Goal: Task Accomplishment & Management: Use online tool/utility

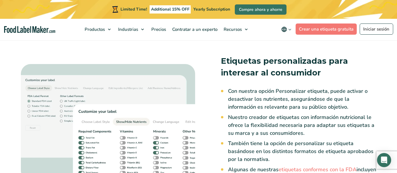
scroll to position [863, 0]
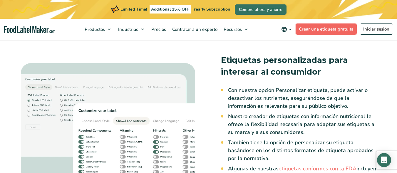
click at [327, 28] on link "Crear una etiqueta gratuita" at bounding box center [326, 29] width 61 height 11
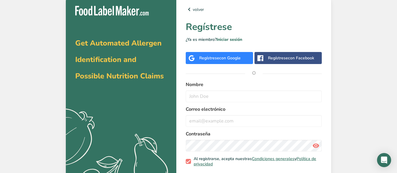
click at [287, 57] on div "Regístrese con Facebook" at bounding box center [291, 58] width 46 height 6
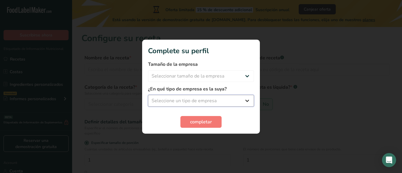
click at [203, 102] on select "Seleccione un tipo de empresa Fabricante de alimentos envasados Restaurante y c…" at bounding box center [201, 101] width 106 height 12
select select "1"
click at [148, 95] on select "Seleccione un tipo de empresa Fabricante de alimentos envasados Restaurante y c…" at bounding box center [201, 101] width 106 height 12
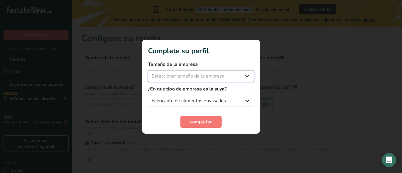
click at [229, 76] on select "Seleccionar tamaño de la empresa Menos de 10 empleados De 10 a 50 empleados De …" at bounding box center [201, 76] width 106 height 12
select select "1"
click at [148, 70] on select "Seleccionar tamaño de la empresa Menos de 10 empleados De 10 a 50 empleados De …" at bounding box center [201, 76] width 106 height 12
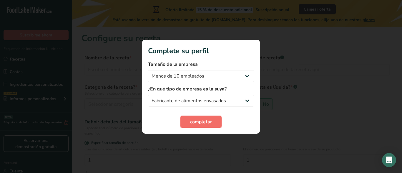
click at [204, 121] on span "completar" at bounding box center [201, 122] width 22 height 7
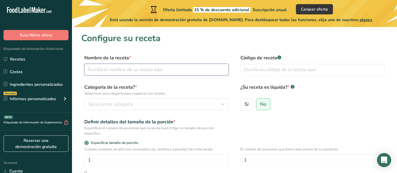
click at [163, 68] on input "text" at bounding box center [156, 70] width 144 height 12
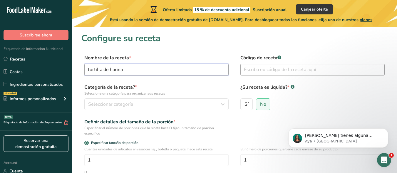
type input "tortilla de harina"
click at [280, 71] on input "text" at bounding box center [313, 70] width 144 height 12
type input "1"
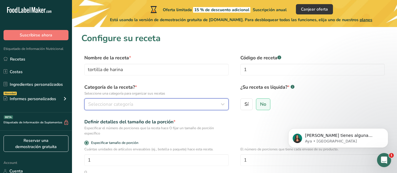
click at [167, 108] on div "Seleccionar categoría" at bounding box center [154, 104] width 133 height 7
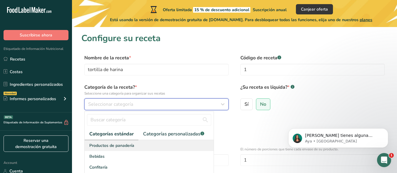
scroll to position [111, 0]
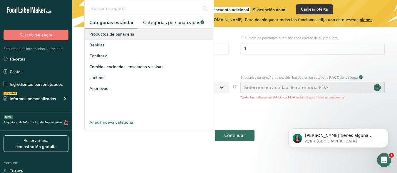
click at [151, 37] on div "Productos de panadería" at bounding box center [149, 34] width 129 height 11
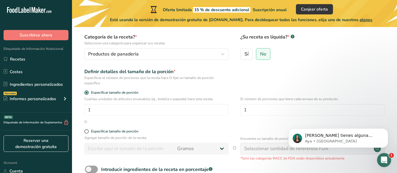
scroll to position [54, 0]
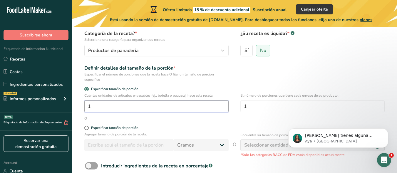
click at [135, 107] on input "1" at bounding box center [156, 107] width 144 height 12
type input "10"
click at [291, 108] on input "1" at bounding box center [313, 107] width 144 height 12
type input "10"
click at [180, 106] on input "10" at bounding box center [156, 107] width 144 height 12
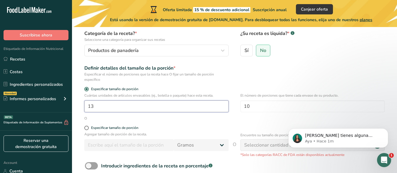
type input "1"
type input "6"
click at [86, 129] on span at bounding box center [86, 128] width 4 height 4
click at [86, 129] on input "Especificar tamaño de porción" at bounding box center [86, 128] width 4 height 4
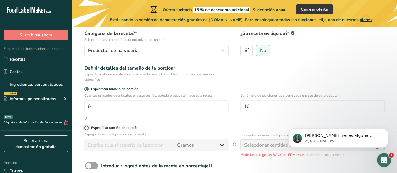
radio input "true"
radio input "false"
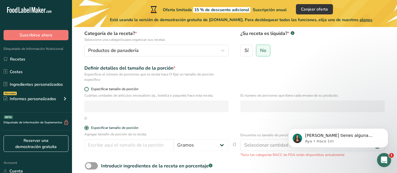
click at [86, 88] on span at bounding box center [86, 89] width 4 height 4
click at [86, 88] on input "Especificar tamaño de porción" at bounding box center [86, 89] width 4 height 4
radio input "true"
radio input "false"
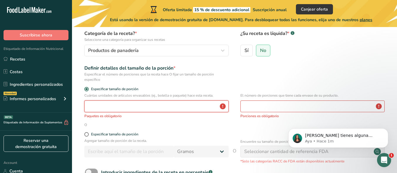
click at [116, 106] on input "number" at bounding box center [156, 107] width 144 height 12
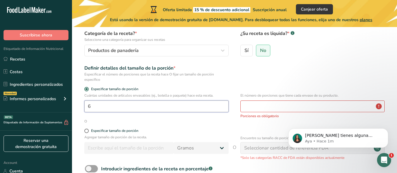
type input "6"
click at [278, 106] on input "number" at bounding box center [313, 107] width 144 height 12
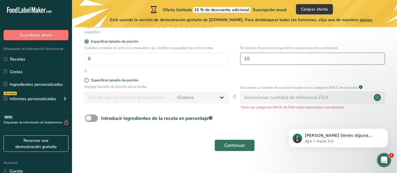
scroll to position [111, 0]
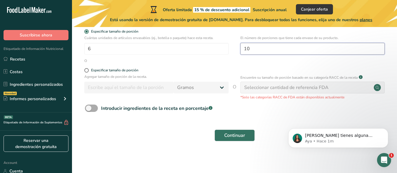
type input "10"
click at [88, 107] on span at bounding box center [91, 108] width 13 height 7
click at [88, 107] on input "Introducir ingredientes de la receta en porcentaje .a-a{fill:#347362;}.b-a{fill…" at bounding box center [87, 108] width 4 height 4
checkbox input "true"
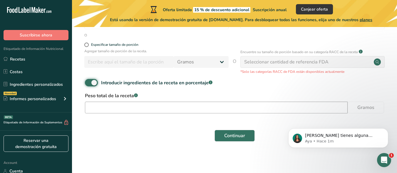
scroll to position [137, 0]
click at [183, 109] on input "number" at bounding box center [216, 107] width 263 height 12
type input "1710"
click at [242, 133] on span "Continuar" at bounding box center [234, 135] width 21 height 7
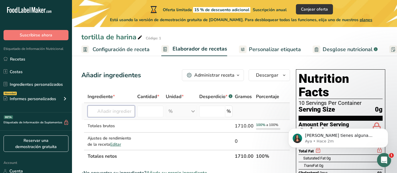
click at [123, 114] on input "text" at bounding box center [111, 112] width 47 height 12
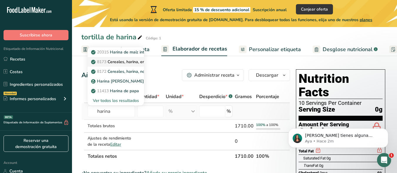
click at [130, 64] on p "8173 Cereales, harina, enriquecidos, cocidos con agua, con sal" at bounding box center [153, 62] width 122 height 6
type input "Cereals, [PERSON_NAME], enriched, cooked with water, with salt"
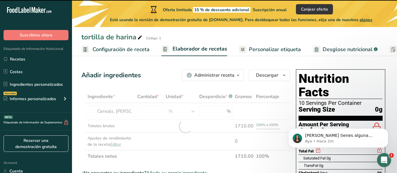
type input "0"
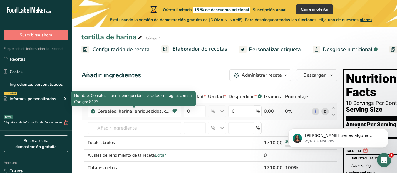
click at [146, 114] on div "Cereales, harina, enriquecidos, cocidos con agua, con sal" at bounding box center [134, 111] width 74 height 7
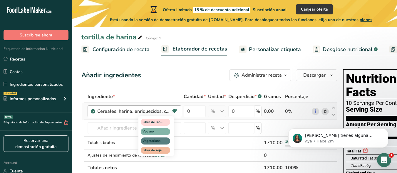
click at [172, 112] on icon at bounding box center [174, 111] width 6 height 9
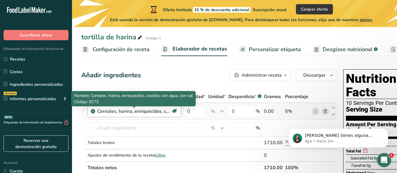
click at [124, 114] on div "Cereales, harina, enriquecidos, cocidos con agua, con sal" at bounding box center [134, 111] width 74 height 7
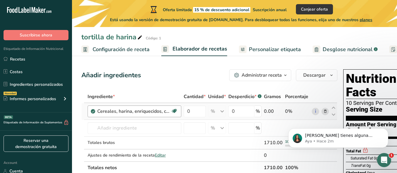
click at [124, 114] on div "Cereales, harina, enriquecidos, cocidos con agua, con sal" at bounding box center [134, 111] width 74 height 7
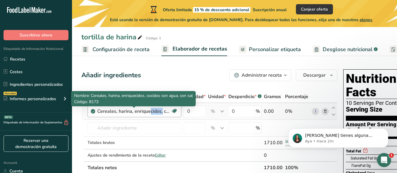
click at [124, 114] on div "Cereales, harina, enriquecidos, cocidos con agua, con sal" at bounding box center [134, 111] width 74 height 7
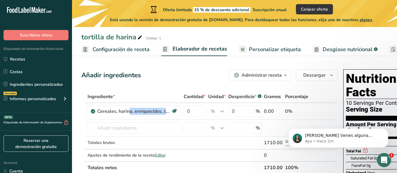
click at [167, 93] on div "Ingrediente *" at bounding box center [135, 96] width 94 height 7
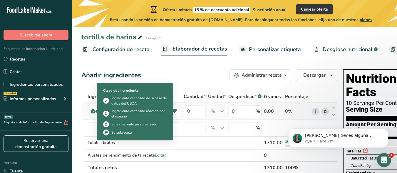
click at [92, 112] on icon at bounding box center [93, 111] width 4 height 5
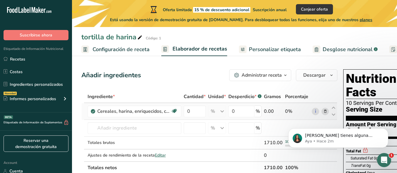
click at [92, 112] on icon at bounding box center [93, 111] width 4 height 5
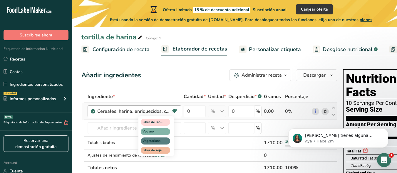
click at [174, 110] on icon at bounding box center [174, 111] width 6 height 9
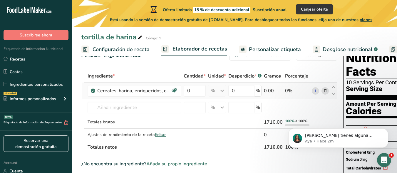
scroll to position [24, 0]
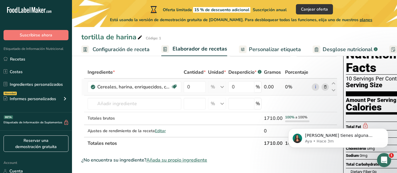
click at [324, 86] on icon at bounding box center [326, 87] width 4 height 6
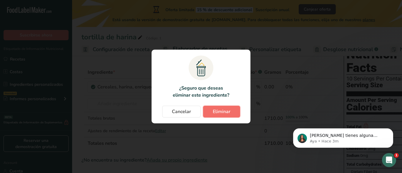
click at [216, 109] on span "Eliminar" at bounding box center [222, 111] width 18 height 7
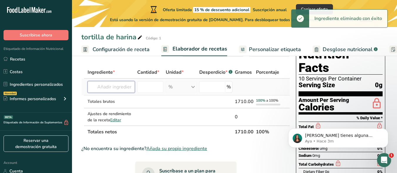
click at [121, 88] on input "text" at bounding box center [111, 87] width 47 height 12
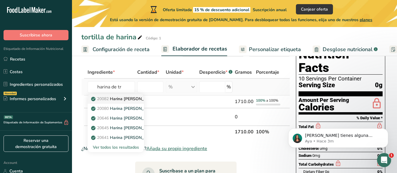
click at [125, 98] on p "20082 Harina [PERSON_NAME], para todo uso, con levadura, enriquecida" at bounding box center [163, 99] width 143 height 6
type input "Wheat flour, white, all-purpose, self-rising, enriched"
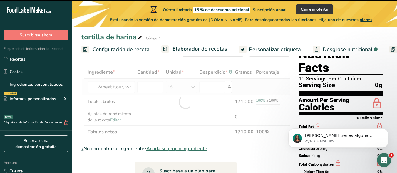
type input "0"
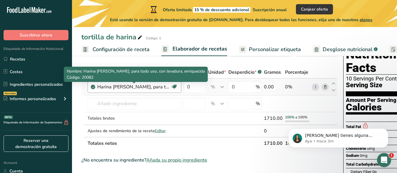
click at [157, 88] on div "Harina [PERSON_NAME], para todo uso, con levadura, enriquecida" at bounding box center [134, 87] width 74 height 7
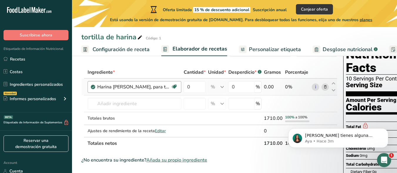
click at [157, 88] on div "Harina [PERSON_NAME], para todo uso, con levadura, enriquecida" at bounding box center [134, 87] width 74 height 7
click at [133, 102] on input "text" at bounding box center [135, 104] width 94 height 12
click at [191, 87] on input "0" at bounding box center [195, 87] width 22 height 12
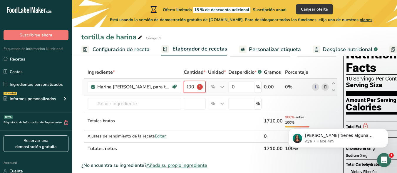
click at [201, 87] on input "1000" at bounding box center [195, 87] width 22 height 12
type input "1000"
click at [221, 88] on div "% Porciones 1 cup Unidades de peso g kg mg Ver más Unidades de volumen [GEOGRAP…" at bounding box center [217, 87] width 18 height 12
click at [193, 89] on input "1000" at bounding box center [195, 87] width 22 height 12
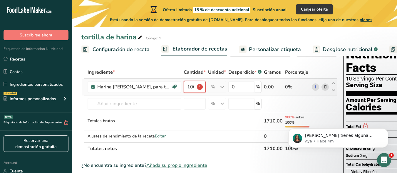
click at [193, 89] on input "1000" at bounding box center [195, 87] width 22 height 12
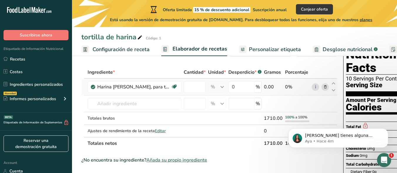
click at [216, 88] on div "Ingrediente * Cantidad * Unidad * Desperdicio * .a-a{fill:#347362;}.b-a{fill:#f…" at bounding box center [209, 108] width 256 height 84
type input "0"
click at [196, 89] on input "0" at bounding box center [195, 87] width 22 height 12
click at [268, 86] on div "Ingrediente * Cantidad * Unidad * Desperdicio * .a-a{fill:#347362;}.b-a{fill:#f…" at bounding box center [209, 108] width 256 height 84
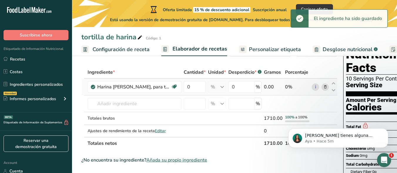
click at [266, 89] on div "0.00" at bounding box center [273, 87] width 19 height 7
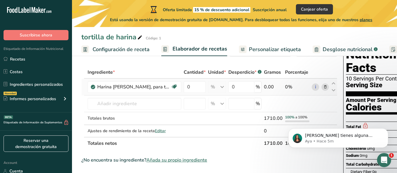
click at [266, 89] on div "0.00" at bounding box center [273, 87] width 19 height 7
click at [271, 103] on td at bounding box center [273, 104] width 21 height 17
click at [271, 86] on div "0.00" at bounding box center [273, 87] width 19 height 7
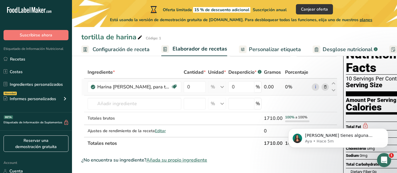
click at [271, 86] on div "0.00" at bounding box center [273, 87] width 19 height 7
click at [264, 88] on div "0.00" at bounding box center [273, 87] width 19 height 7
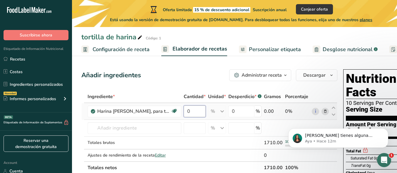
click at [191, 114] on input "0" at bounding box center [195, 112] width 22 height 12
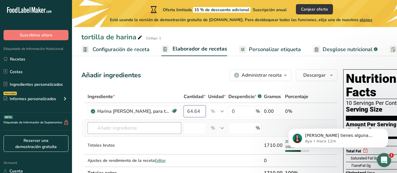
type input "64.64"
click at [164, 129] on div "Ingrediente * Cantidad * Unidad * Desperdicio * .a-a{fill:#347362;}.b-a{fill:#f…" at bounding box center [209, 135] width 256 height 89
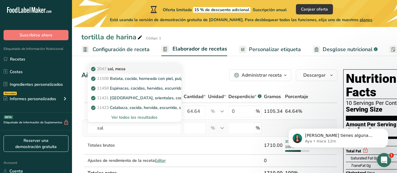
click at [122, 71] on p "2047 sal, [GEOGRAPHIC_DATA]" at bounding box center [108, 69] width 33 height 6
type input "Salt, table"
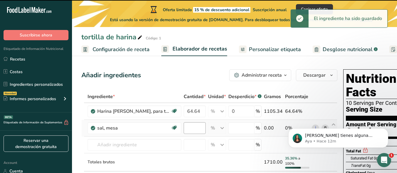
type input "0"
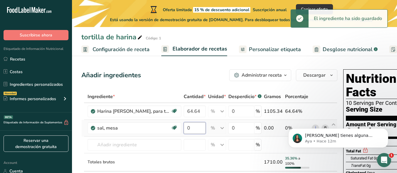
click at [194, 129] on input "0" at bounding box center [195, 128] width 22 height 12
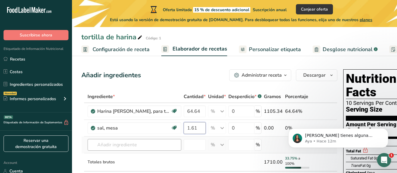
type input "1.61"
click at [149, 149] on div "Ingrediente * Cantidad * Unidad * Desperdicio * .a-a{fill:#347362;}.b-a{fill:#f…" at bounding box center [209, 144] width 256 height 106
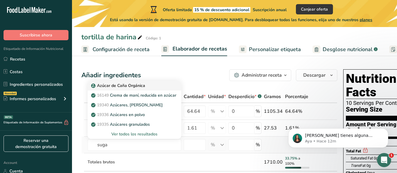
click at [151, 86] on div "Azúcar de Caña Orgánica" at bounding box center [129, 86] width 75 height 6
type input "Organic Cane Sugar"
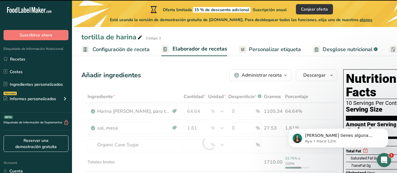
type input "0"
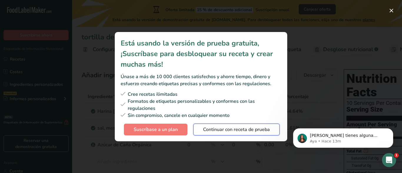
click at [223, 130] on span "Continuar con receta de prueba" at bounding box center [236, 129] width 67 height 7
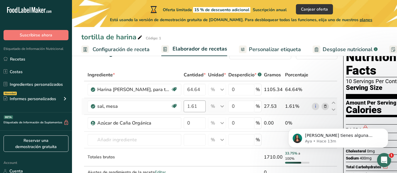
scroll to position [24, 0]
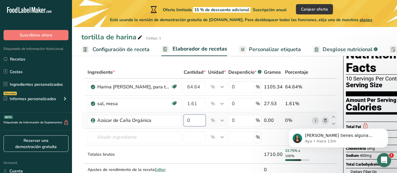
click at [196, 121] on input "0" at bounding box center [195, 121] width 22 height 12
type input "0.77"
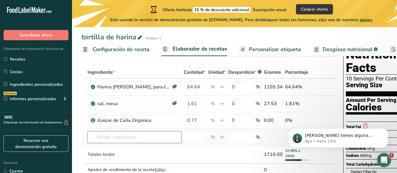
click at [150, 134] on div "Ingrediente * Cantidad * Unidad * Desperdicio * .a-a{fill:#347362;}.b-a{fill:#f…" at bounding box center [209, 127] width 256 height 122
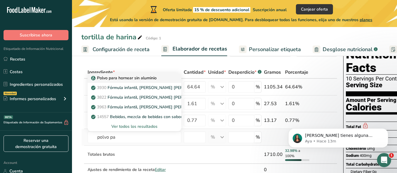
click at [126, 78] on p "Polvo para hornear sin aluminio" at bounding box center [124, 78] width 64 height 6
type input "Aluminum Free Baking Powder"
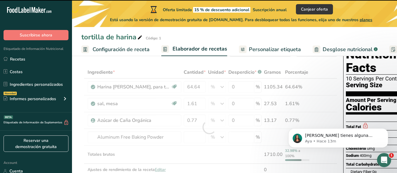
type input "0"
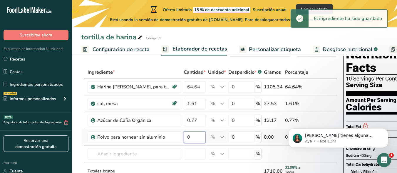
click at [195, 139] on input "0" at bounding box center [195, 137] width 22 height 12
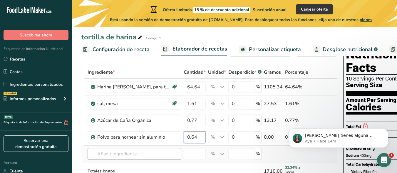
type input "0.64"
click at [147, 151] on div "Ingrediente * Cantidad * Unidad * Desperdicio * .a-a{fill:#347362;}.b-a{fill:#f…" at bounding box center [209, 135] width 256 height 139
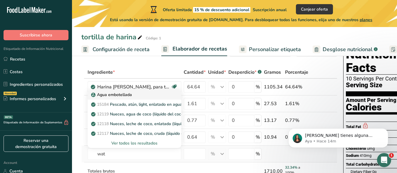
click at [140, 96] on div "Agua embotellada" at bounding box center [129, 95] width 75 height 6
type input "Water, bottled"
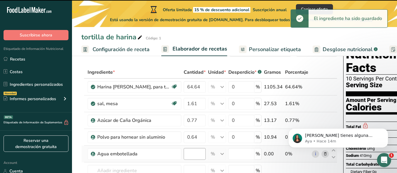
type input "0"
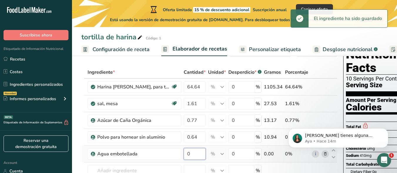
click at [196, 154] on input "0" at bounding box center [195, 154] width 22 height 12
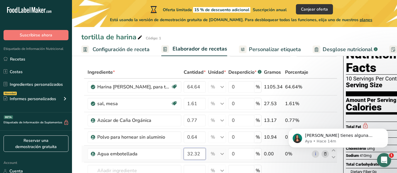
type input "32.32"
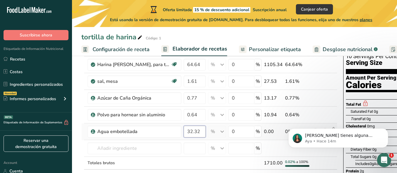
scroll to position [54, 0]
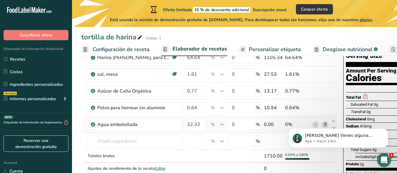
click at [82, 125] on div "Ingrediente * Cantidad * Unidad * Desperdicio * .a-a{fill:#347362;}.b-a{fill:#f…" at bounding box center [209, 112] width 256 height 151
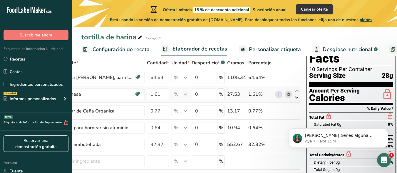
scroll to position [34, 0]
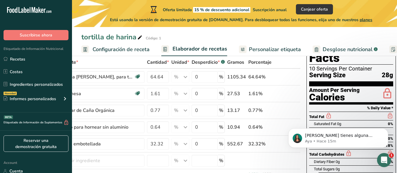
click at [332, 93] on div "Calories" at bounding box center [334, 97] width 51 height 9
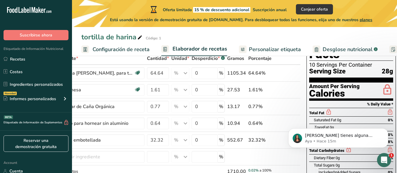
scroll to position [39, 0]
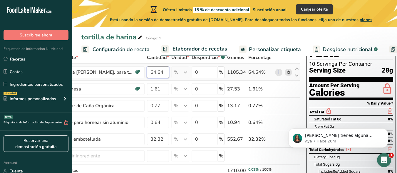
click at [157, 72] on input "64.64" at bounding box center [158, 72] width 22 height 12
type input "59.63"
click at [157, 90] on div "Ingrediente * Cantidad * Unidad * Desperdicio * .a-a{fill:#347362;}.b-a{fill:#f…" at bounding box center [173, 126] width 256 height 151
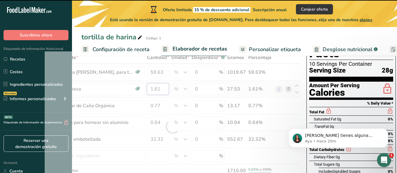
click at [157, 90] on input "1.61" at bounding box center [158, 89] width 22 height 12
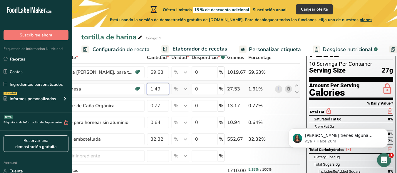
type input "1.49"
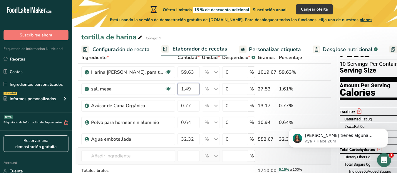
scroll to position [0, 0]
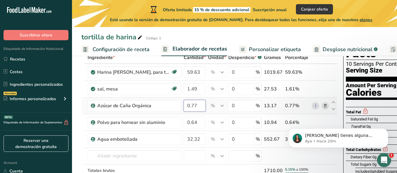
click at [194, 106] on div "Ingrediente * Cantidad * Unidad * Desperdicio * .a-a{fill:#347362;}.b-a{fill:#f…" at bounding box center [209, 126] width 256 height 151
type input "0.71"
click at [198, 124] on div "Ingrediente * Cantidad * Unidad * Desperdicio * .a-a{fill:#347362;}.b-a{fill:#f…" at bounding box center [209, 126] width 256 height 151
type input "0.59"
click at [198, 141] on div "Ingrediente * Cantidad * Unidad * Desperdicio * .a-a{fill:#347362;}.b-a{fill:#f…" at bounding box center [209, 126] width 256 height 151
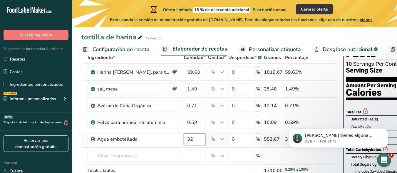
type input "3"
type input "29.81"
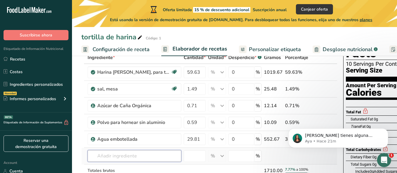
click at [154, 156] on div "Ingrediente * Cantidad * Unidad * Desperdicio * .a-a{fill:#347362;}.b-a{fill:#f…" at bounding box center [209, 126] width 256 height 151
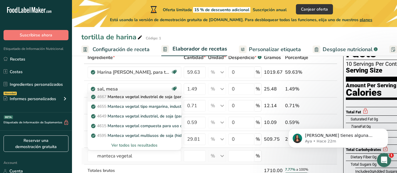
click at [161, 97] on p "4667 Manteca vegetal industrial de soja (parcialmente hidrogenada) para reposte…" at bounding box center [185, 97] width 187 height 6
type input "Shortening, industrial, soy (partially hydrogenated ) for baking and confections"
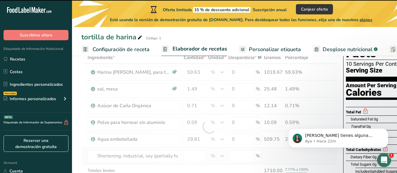
type input "0"
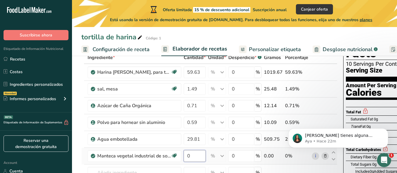
click at [201, 157] on input "0" at bounding box center [195, 156] width 22 height 12
type input "7.75"
click at [187, 166] on div "Ingrediente * Cantidad * Unidad * Desperdicio * .a-a{fill:#347362;}.b-a{fill:#f…" at bounding box center [209, 134] width 256 height 167
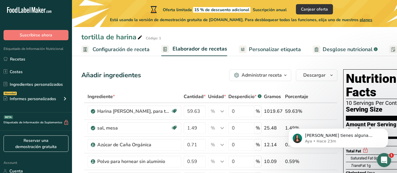
scroll to position [0, 37]
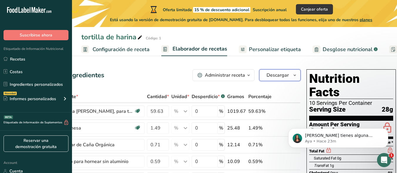
click at [287, 75] on span "Descargar" at bounding box center [278, 75] width 22 height 7
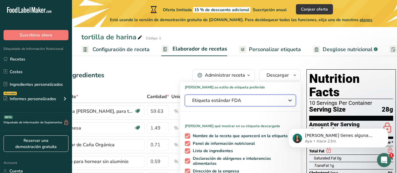
click at [287, 102] on icon "button" at bounding box center [290, 100] width 7 height 11
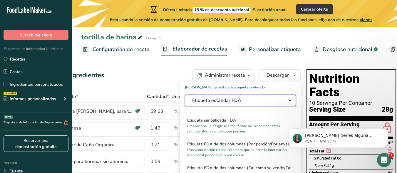
scroll to position [0, 0]
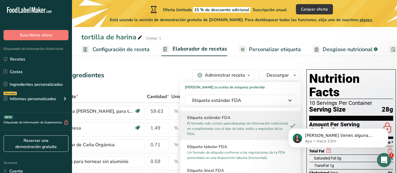
click at [253, 118] on h2 "Etiqueta estándar FDA" at bounding box center [240, 118] width 106 height 6
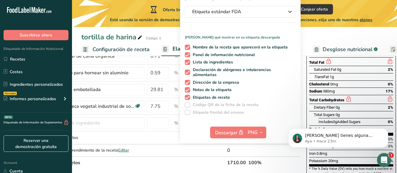
scroll to position [93, 0]
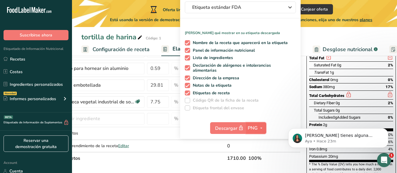
click at [261, 127] on icon "button" at bounding box center [261, 128] width 5 height 7
click at [256, 140] on link "PNG" at bounding box center [257, 140] width 19 height 10
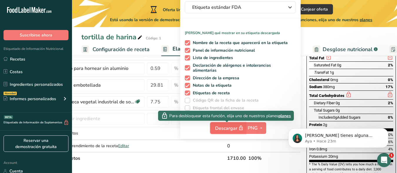
click at [234, 130] on span "Descargar" at bounding box center [229, 128] width 29 height 7
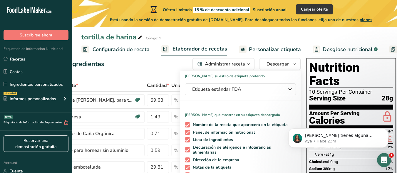
scroll to position [10, 0]
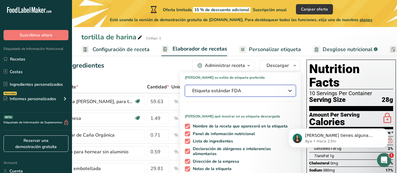
click at [283, 92] on div "Etiqueta estándar FDA" at bounding box center [240, 90] width 96 height 7
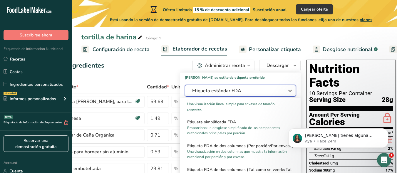
scroll to position [64, 0]
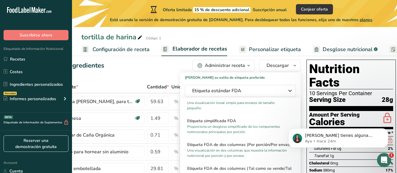
click at [265, 132] on p "Proporciona un desglose simplificado de los componentes nutricionales principal…" at bounding box center [237, 129] width 101 height 11
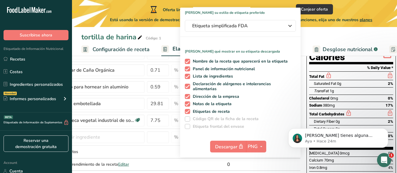
scroll to position [79, 0]
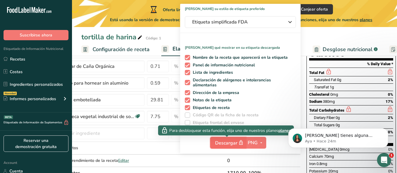
click at [227, 142] on span "Descargar" at bounding box center [229, 142] width 29 height 7
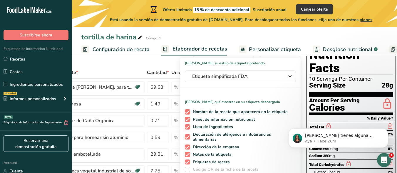
scroll to position [24, 0]
click at [386, 128] on button "Dismiss notification" at bounding box center [387, 130] width 8 height 8
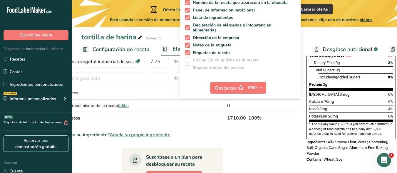
scroll to position [132, 0]
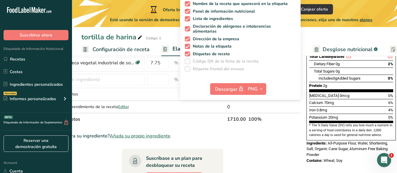
click at [304, 133] on div "Nutrition Facts 10 Servings Per Container Serving Size 28g Amount Per Serving C…" at bounding box center [351, 50] width 94 height 231
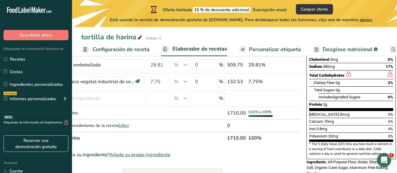
scroll to position [118, 0]
